Goal: Transaction & Acquisition: Obtain resource

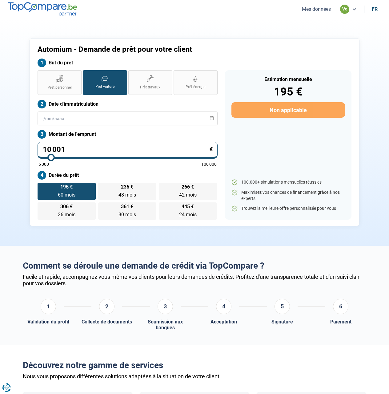
click at [323, 10] on button "Mes données" at bounding box center [316, 9] width 33 height 6
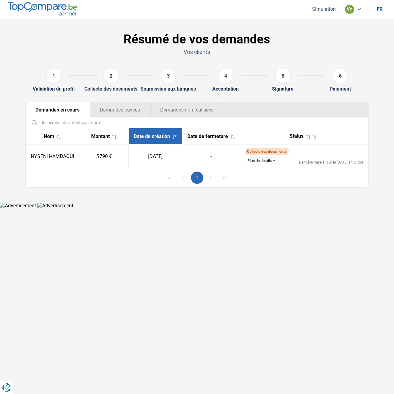
click at [268, 163] on button "Plus de détails" at bounding box center [261, 160] width 32 height 7
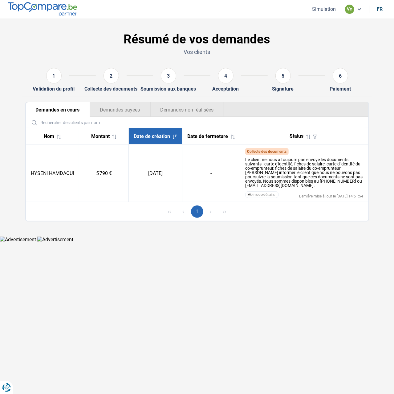
click at [290, 242] on html "Vous avez le contrôle de vos données Nous utilisons des cookies, tout comme nos…" at bounding box center [197, 121] width 394 height 242
